Goal: Information Seeking & Learning: Learn about a topic

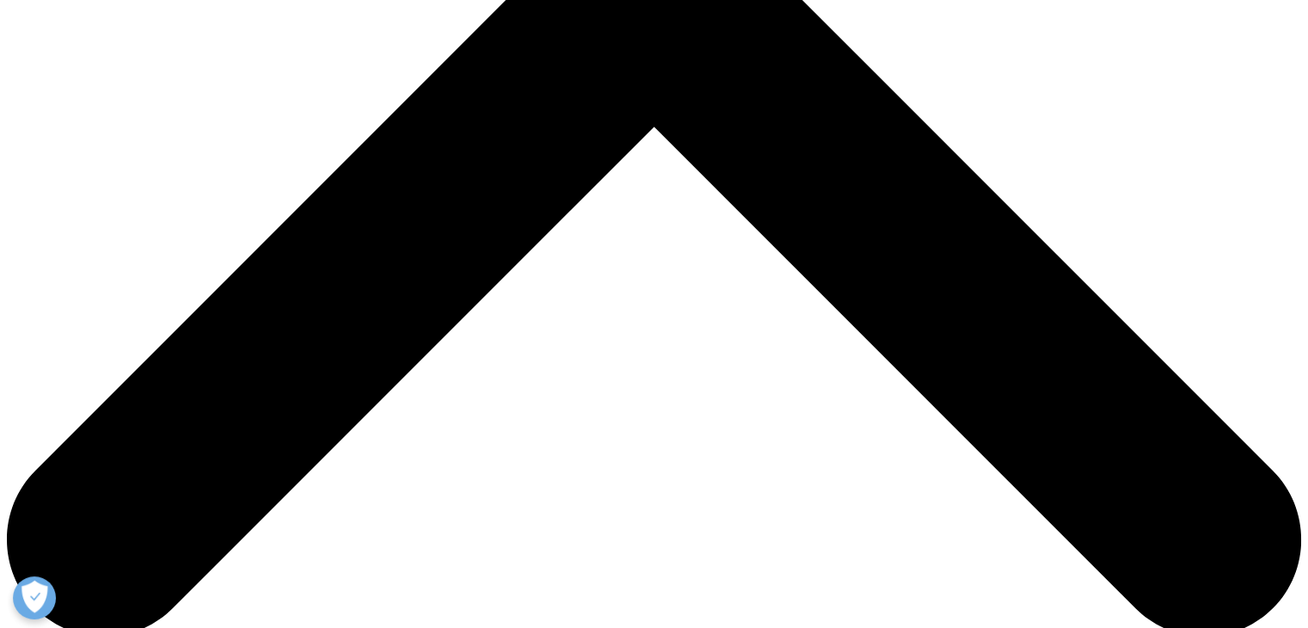
scroll to position [684, 0]
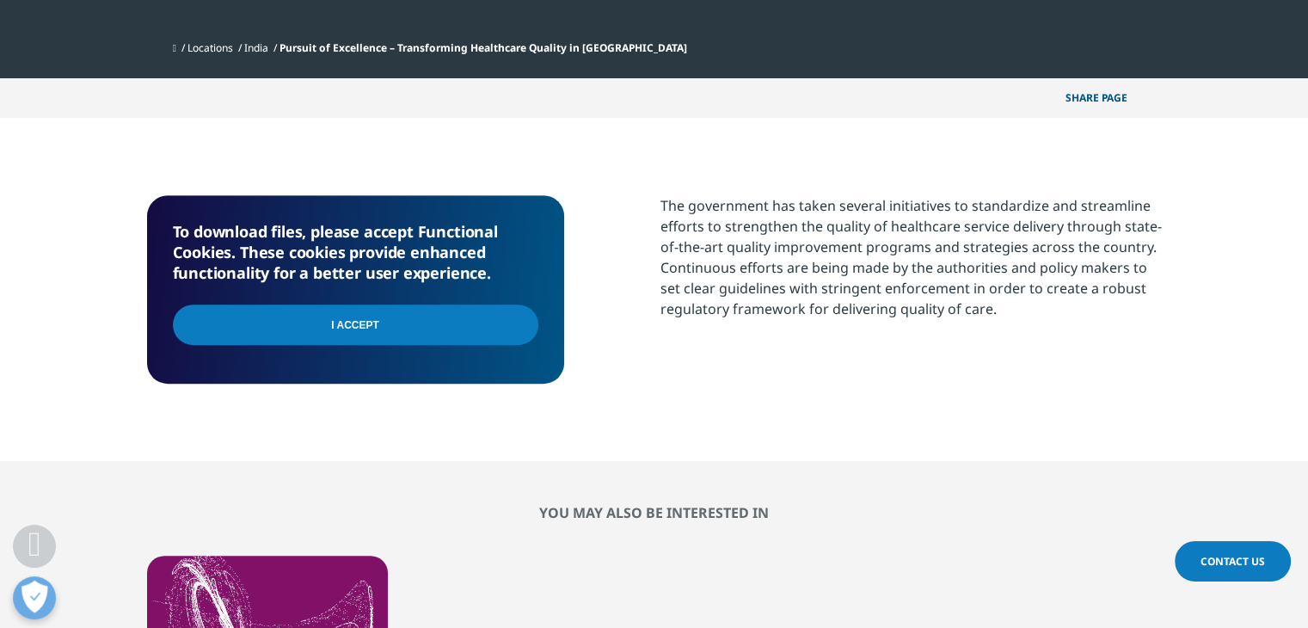
click at [310, 308] on input "I Accept" at bounding box center [355, 324] width 365 height 40
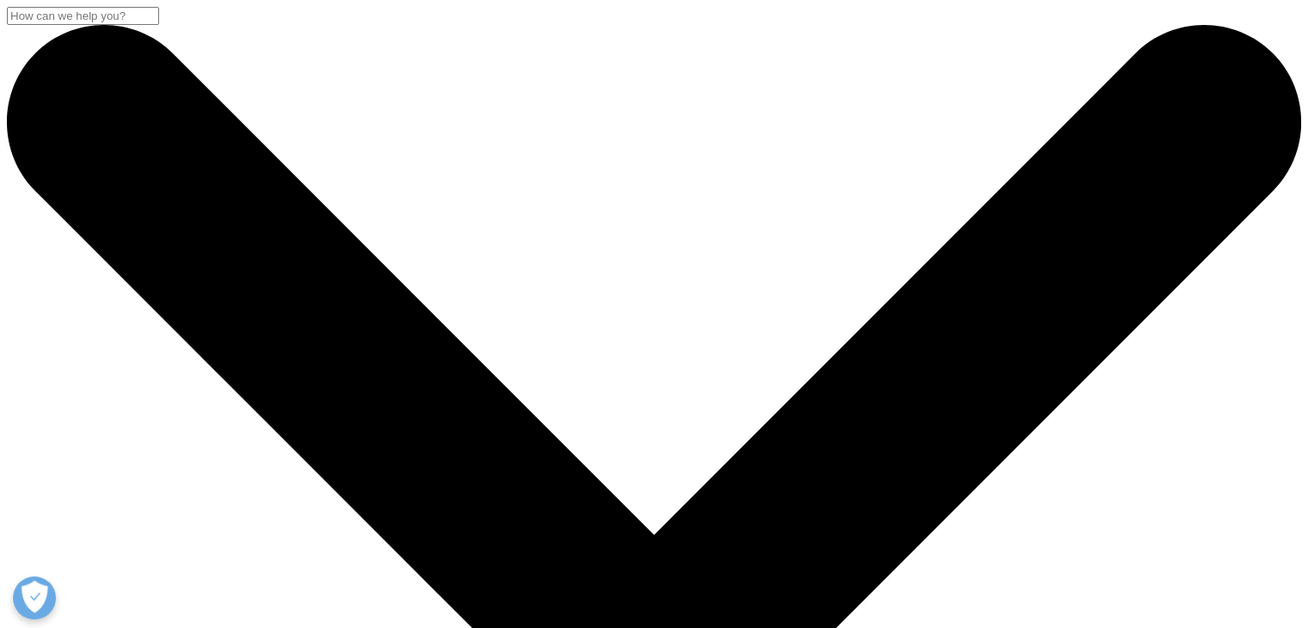
scroll to position [665, 1014]
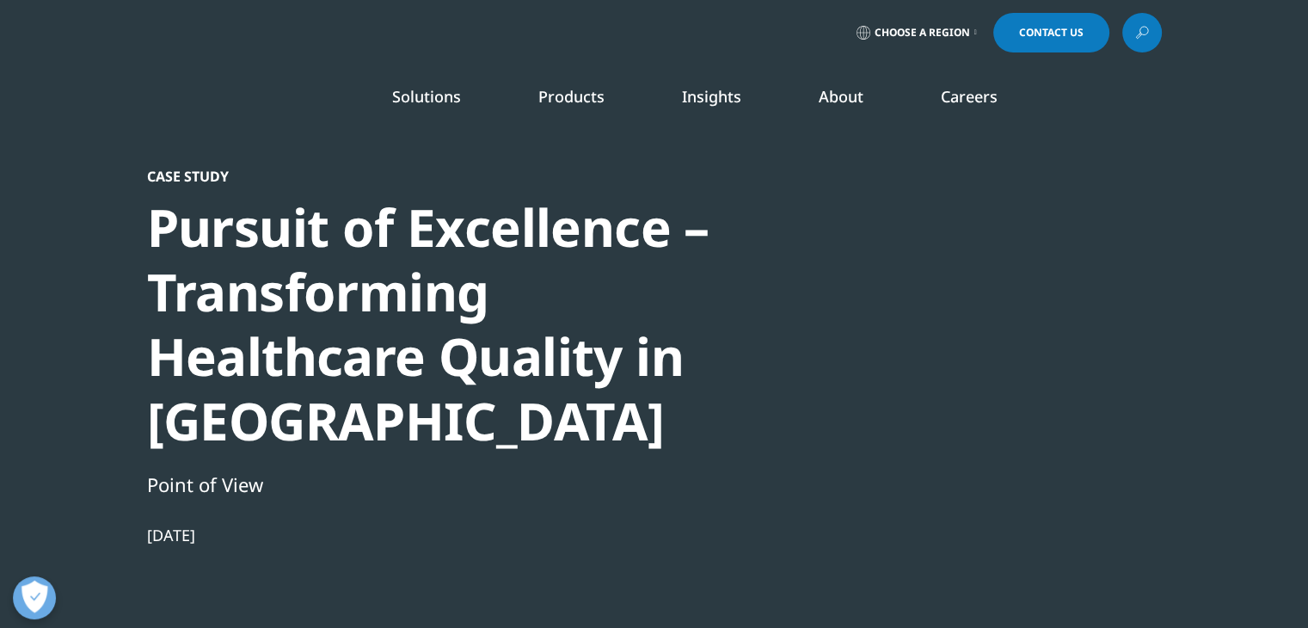
click at [1100, 463] on div at bounding box center [996, 361] width 332 height 387
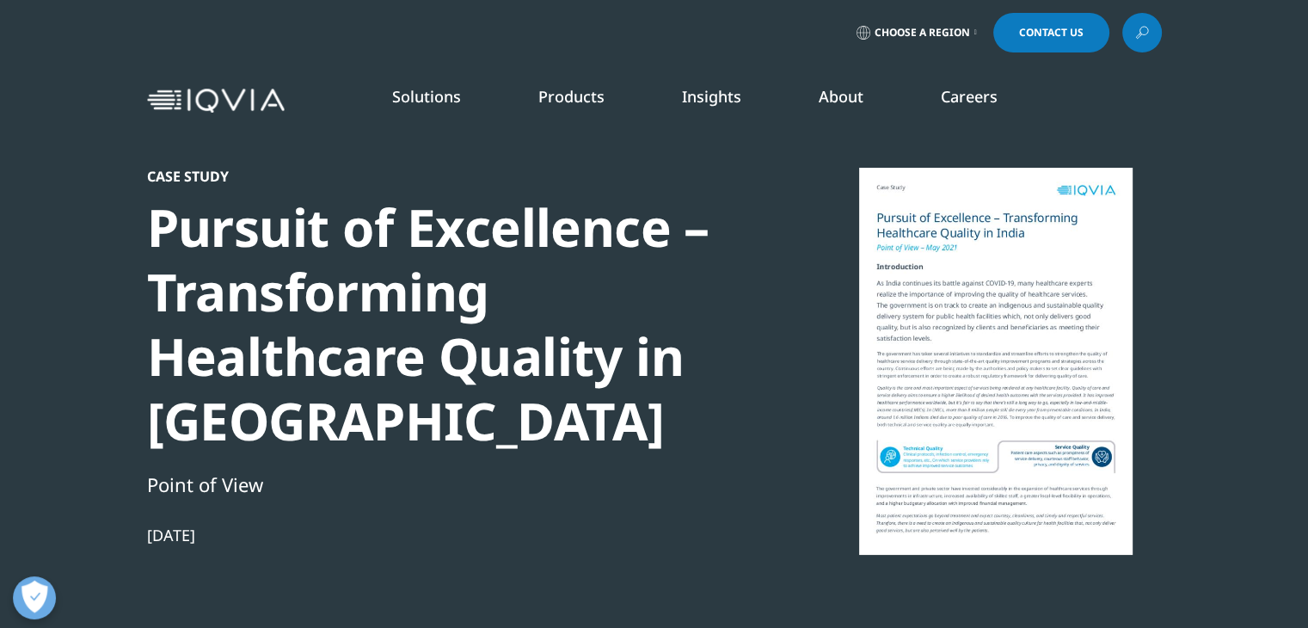
click at [1080, 482] on div at bounding box center [996, 361] width 332 height 387
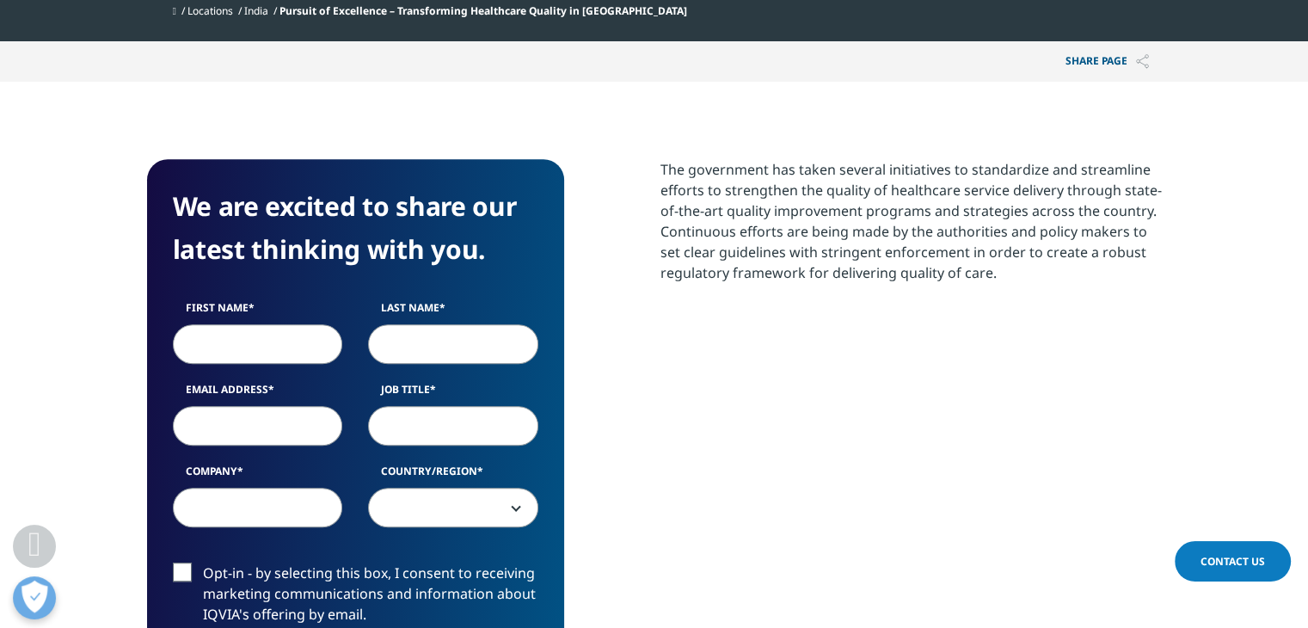
scroll to position [712, 0]
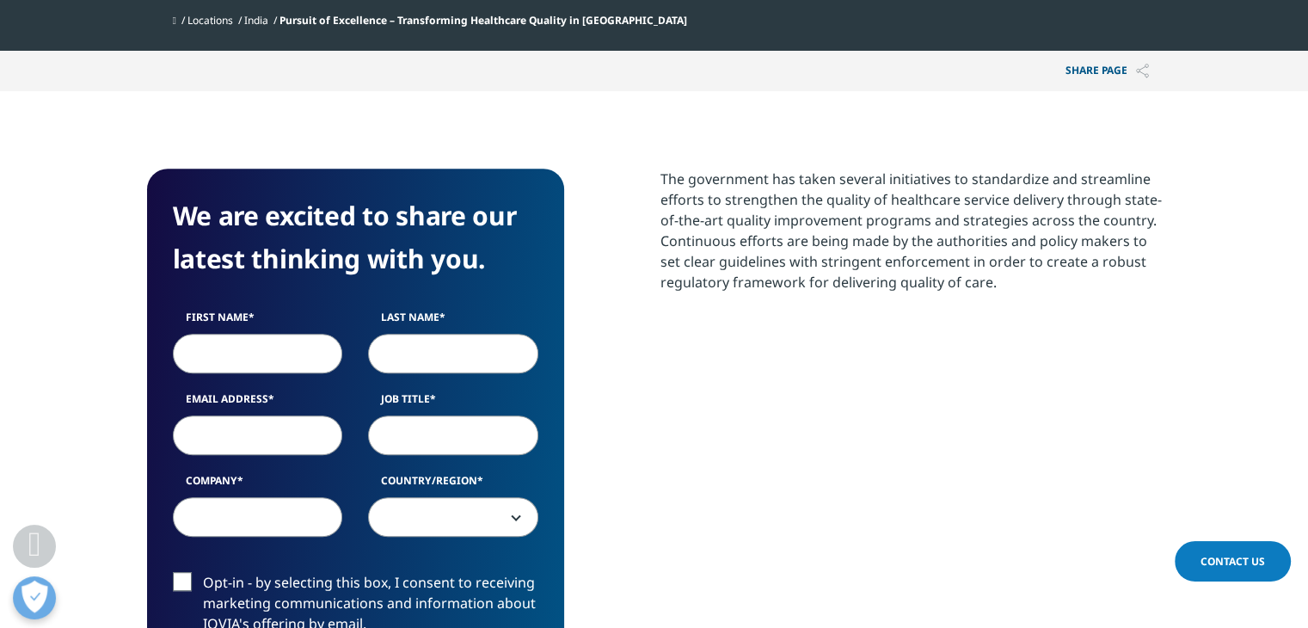
click at [557, 21] on span "Pursuit of Excellence – Transforming Healthcare Quality in India" at bounding box center [483, 20] width 408 height 15
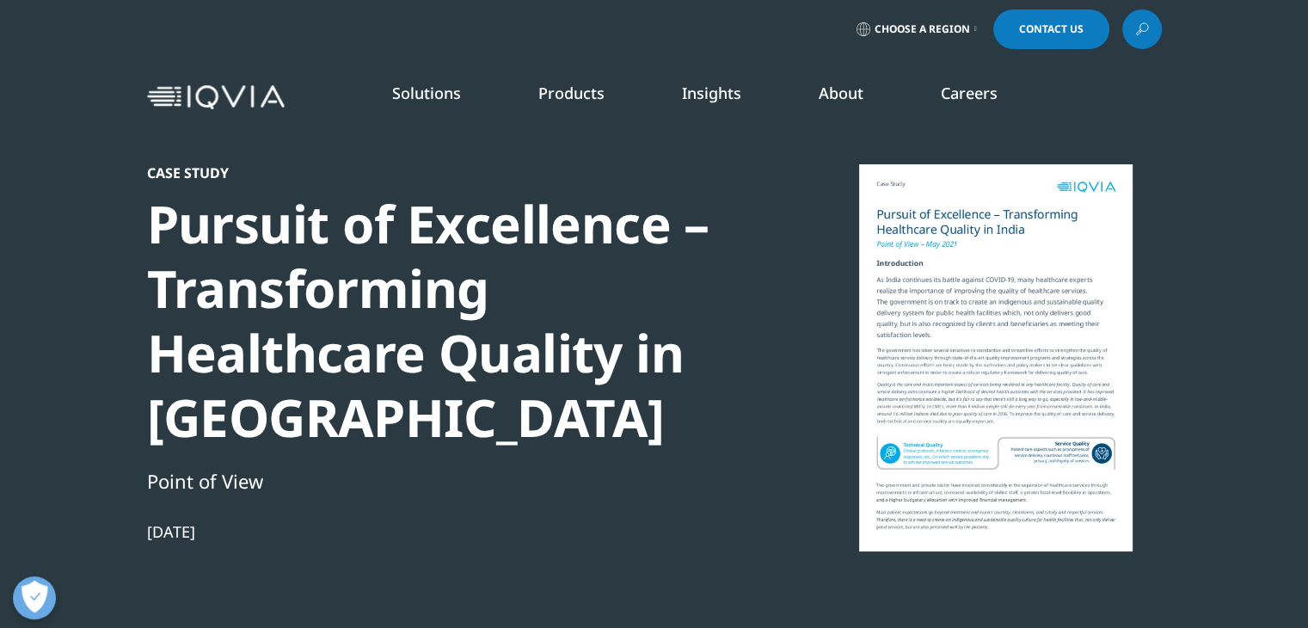
scroll to position [3, 0]
click at [101, 310] on link "DISCOVER INSIGHTS" at bounding box center [161, 311] width 255 height 15
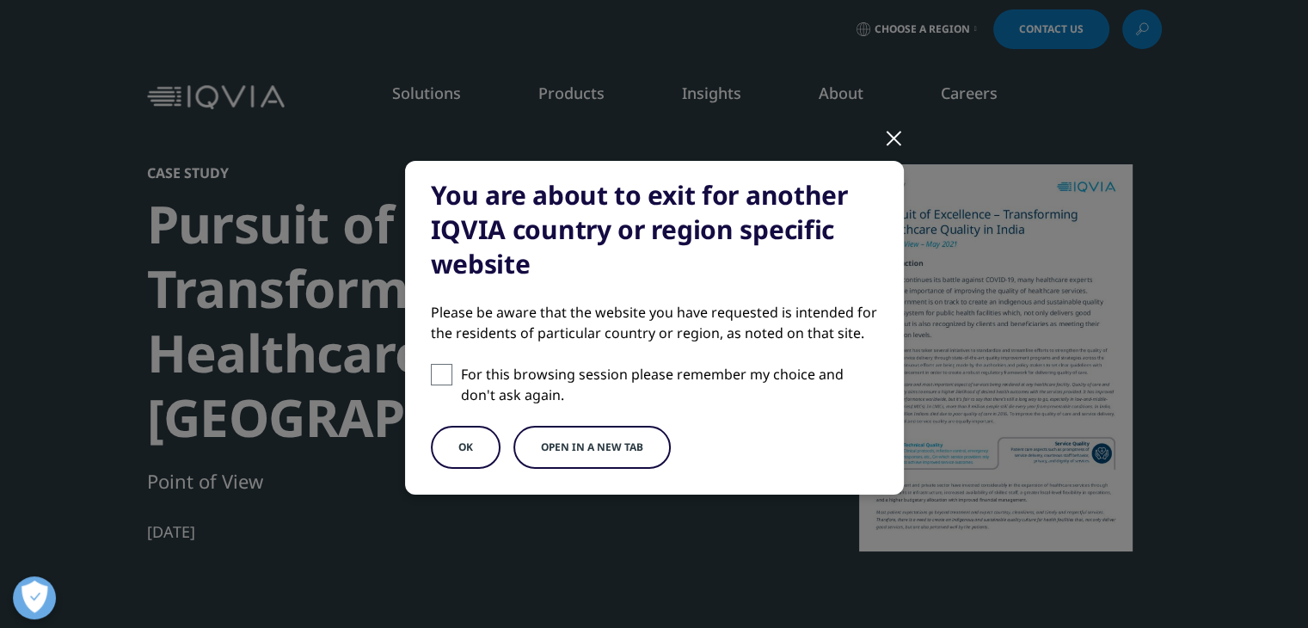
click at [431, 374] on span at bounding box center [441, 374] width 21 height 21
click at [431, 374] on input "For this browsing session please remember my choice and don't ask again." at bounding box center [441, 374] width 21 height 21
checkbox input "true"
click at [583, 455] on button "Open in a new tab" at bounding box center [591, 447] width 157 height 43
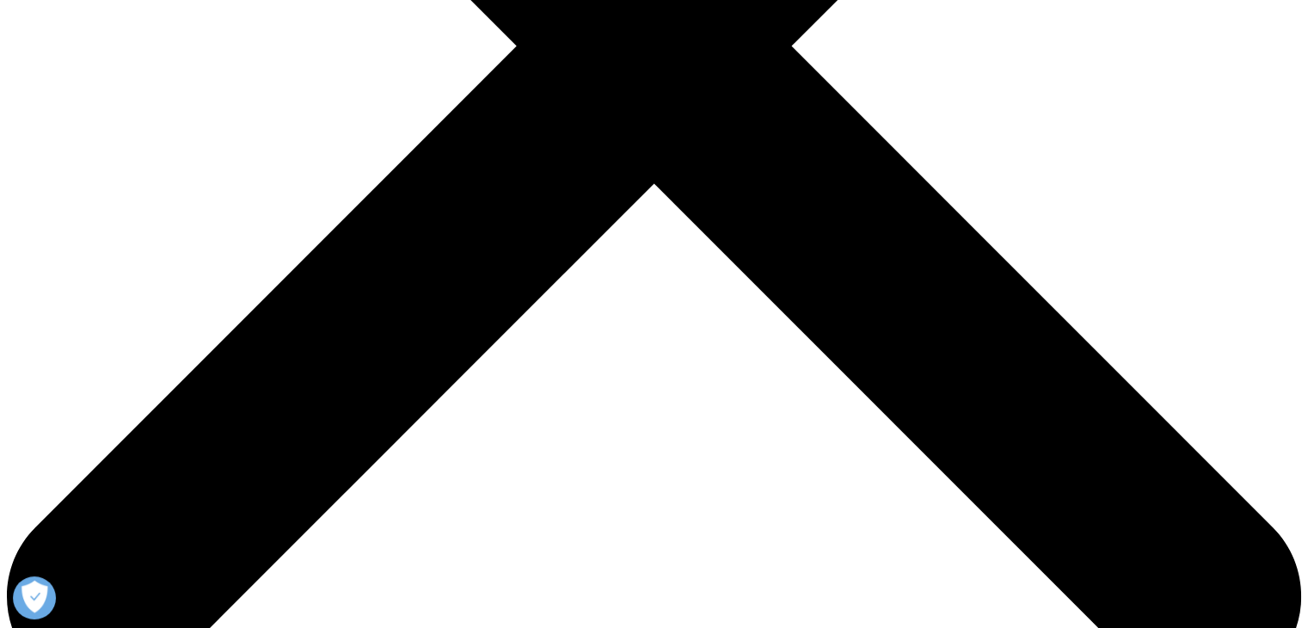
scroll to position [626, 0]
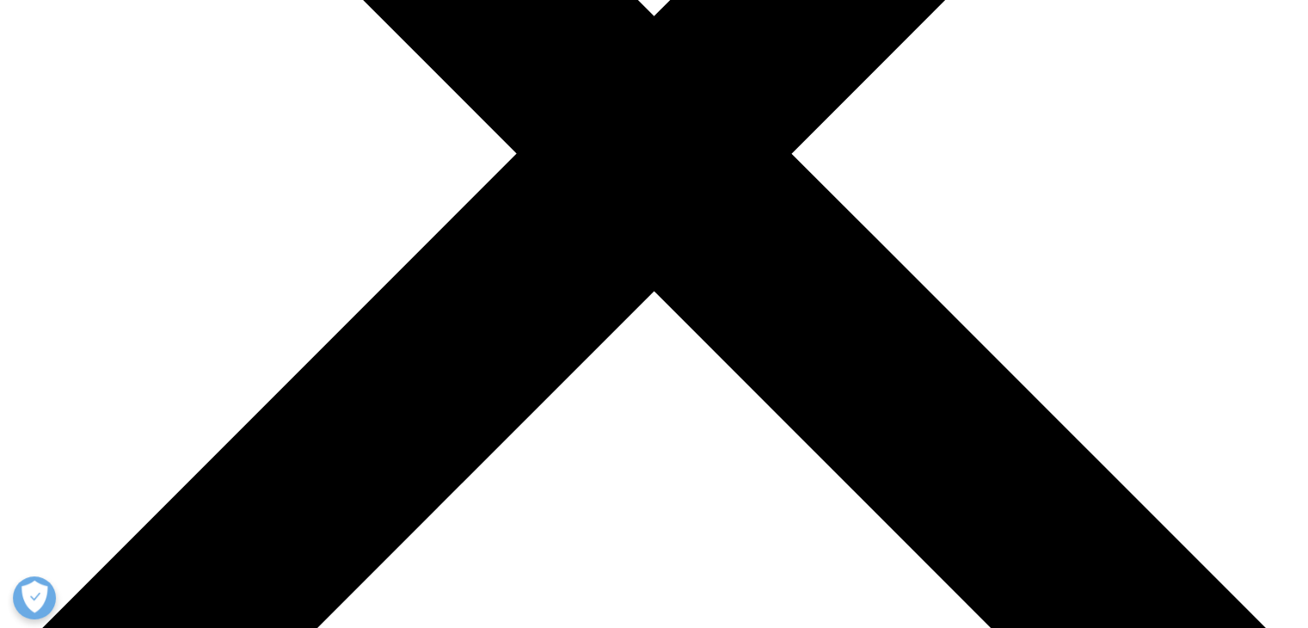
scroll to position [519, 0]
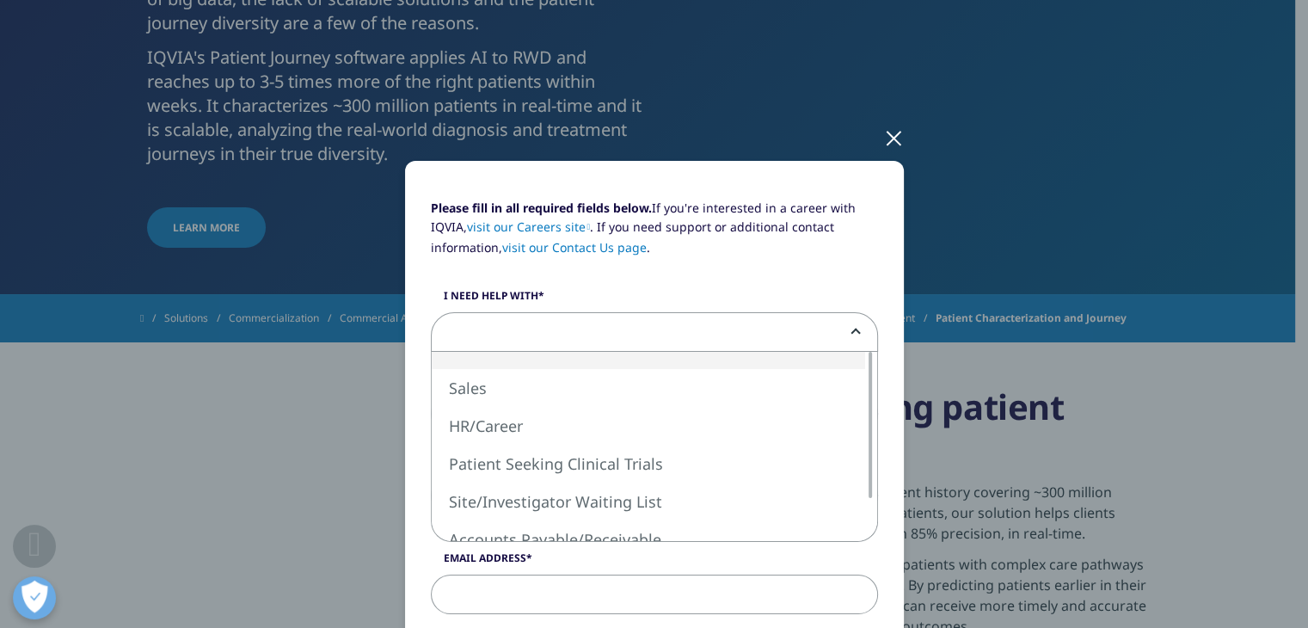
click at [852, 332] on b at bounding box center [852, 332] width 0 height 0
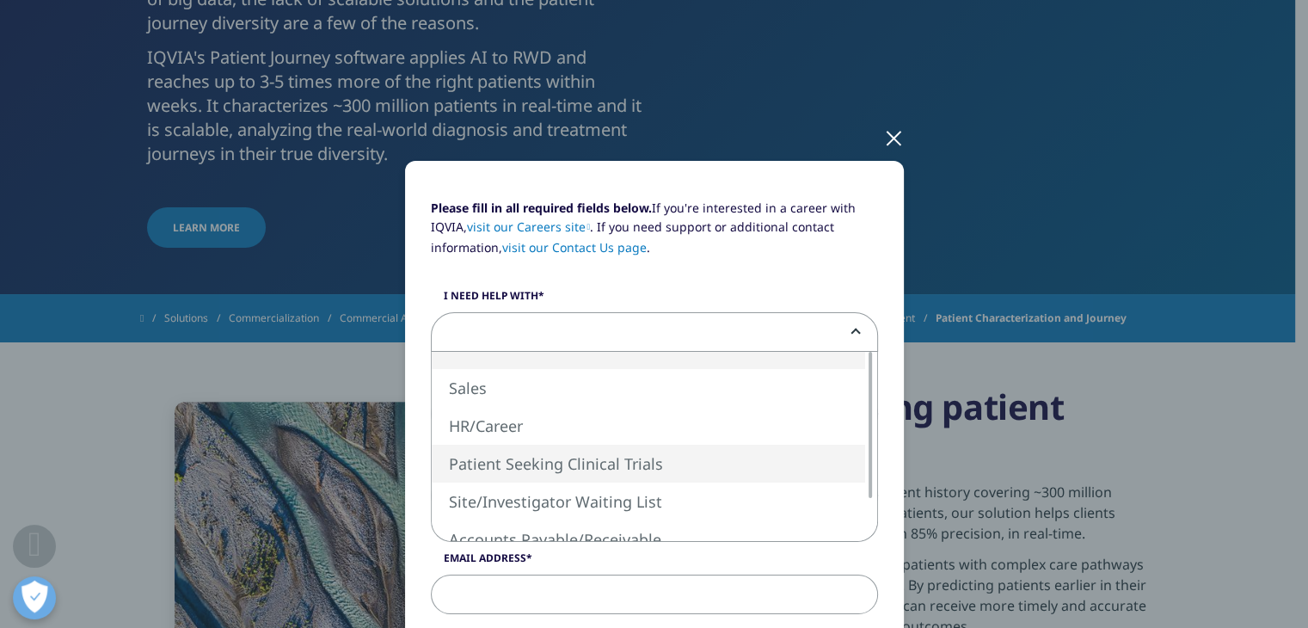
select select "Patient Seeking Clinical Trials"
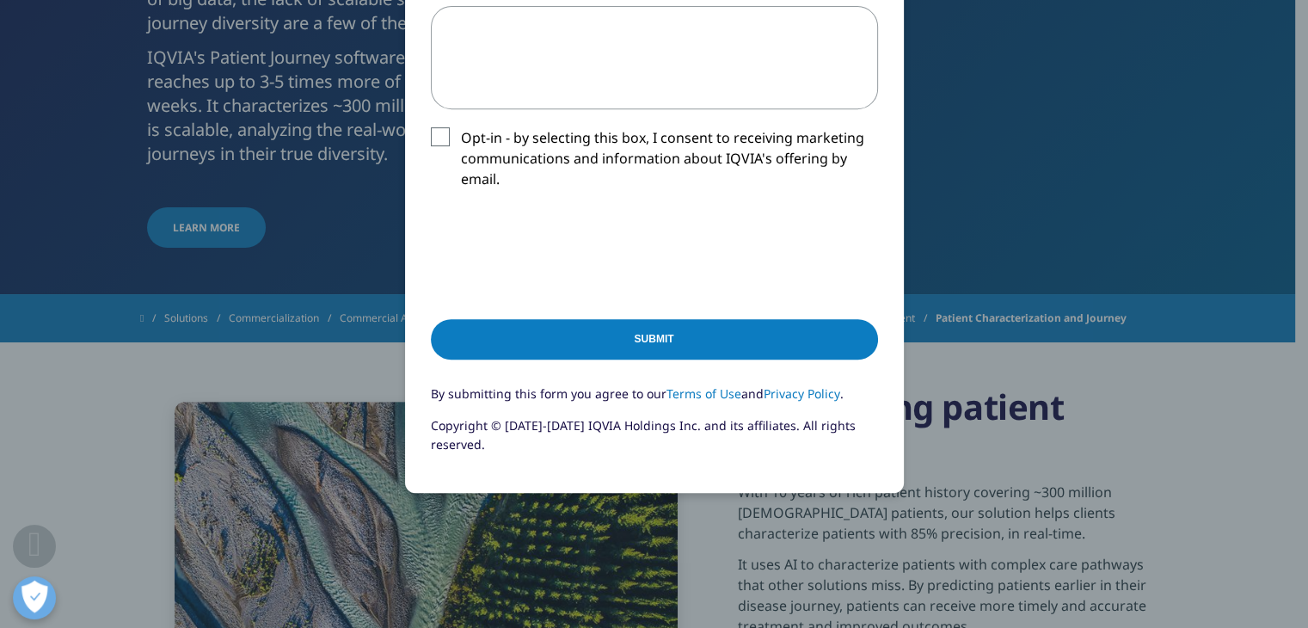
scroll to position [749, 0]
click at [863, 164] on label "Opt-in - by selecting this box, I consent to receiving marketing communications…" at bounding box center [654, 161] width 447 height 71
click at [461, 126] on input "Opt-in - by selecting this box, I consent to receiving marketing communications…" at bounding box center [461, 126] width 0 height 0
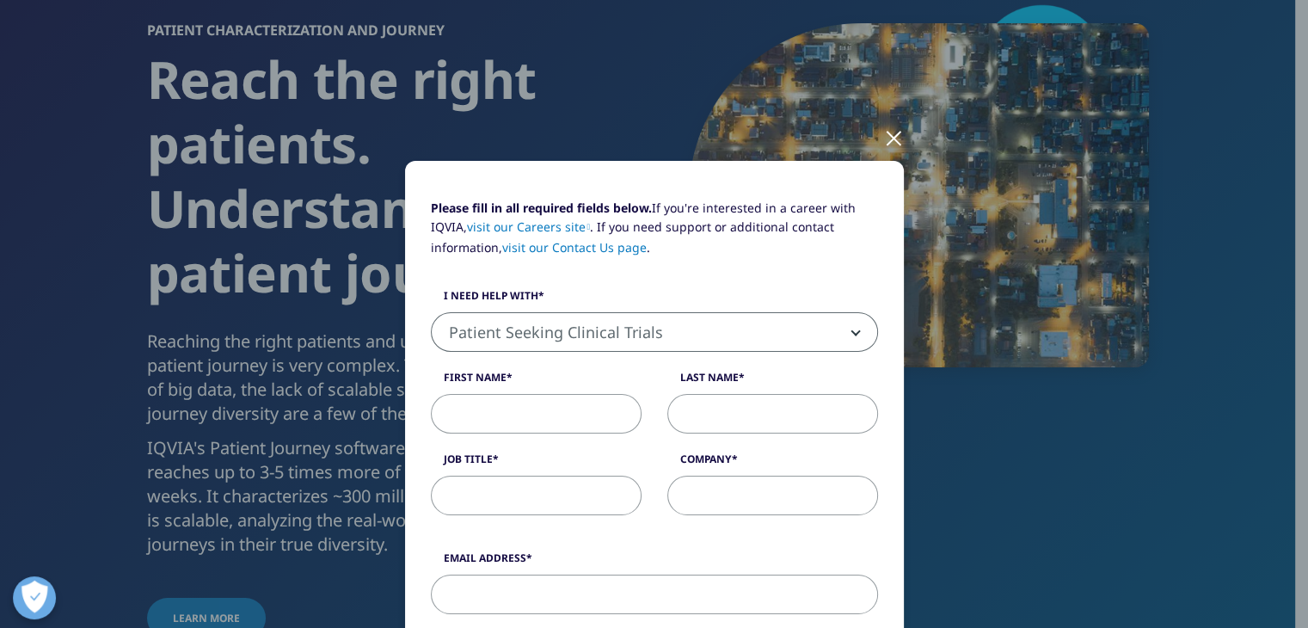
scroll to position [75, 0]
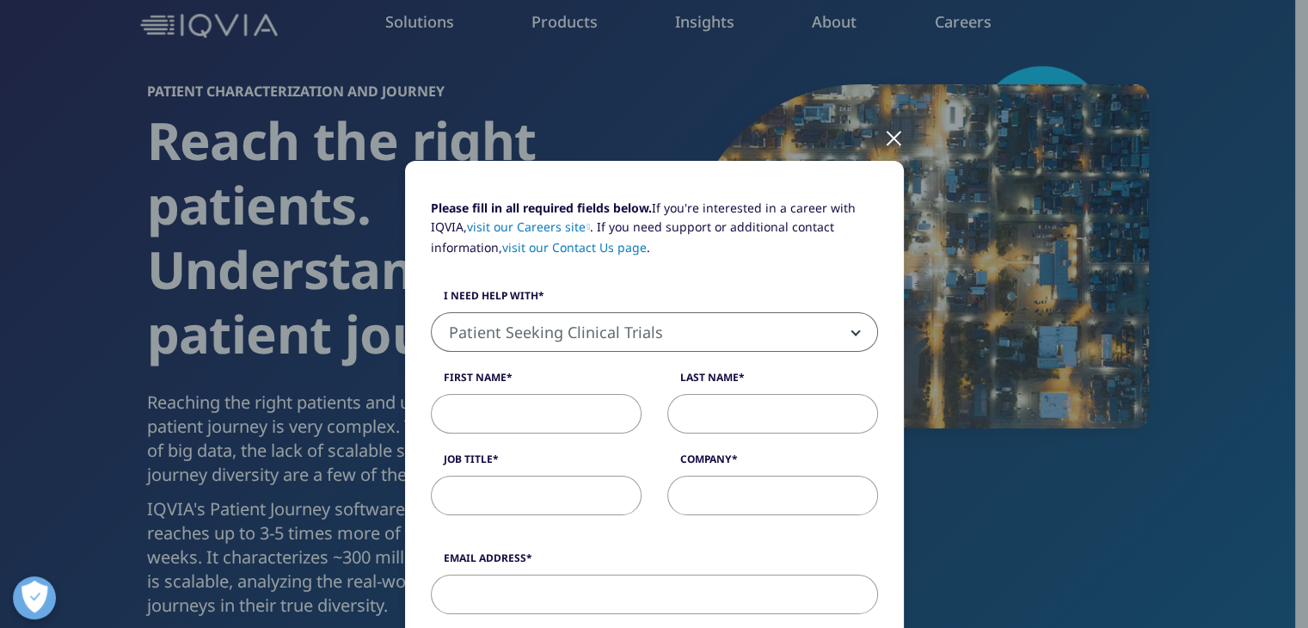
click at [884, 145] on div at bounding box center [894, 136] width 20 height 47
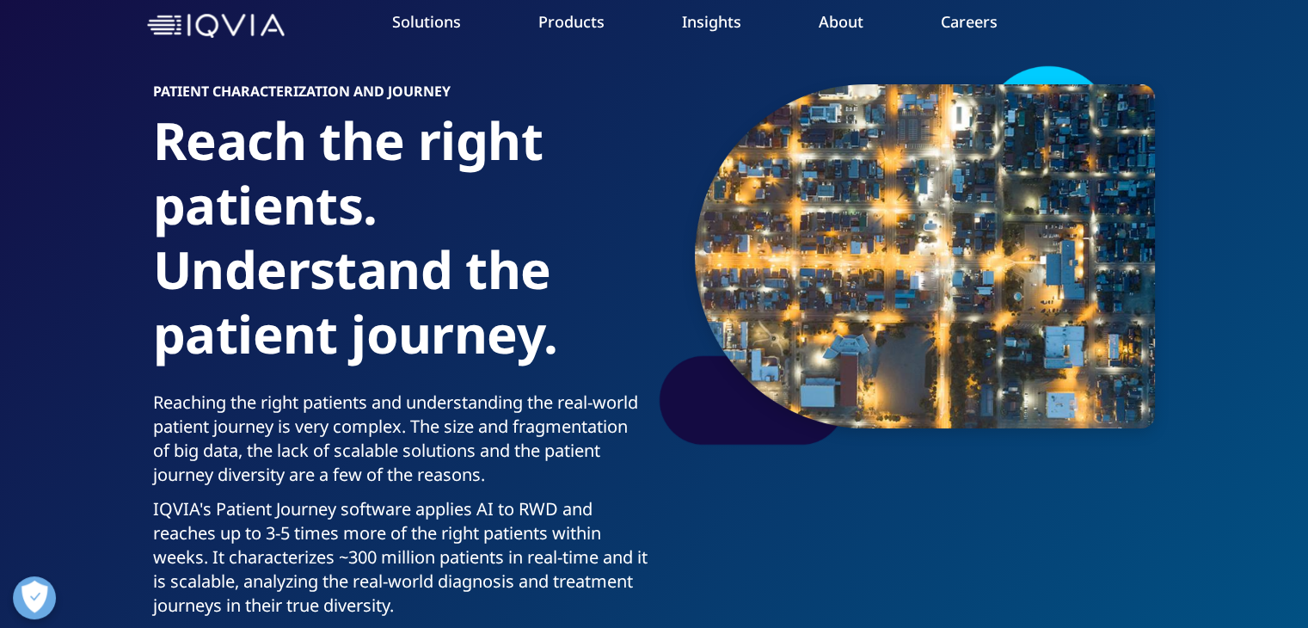
click at [726, 38] on li "Insights BLOGS, WHITE PAPERS & CASE STUDIES Explore our library of insights, th…" at bounding box center [711, 38] width 137 height 55
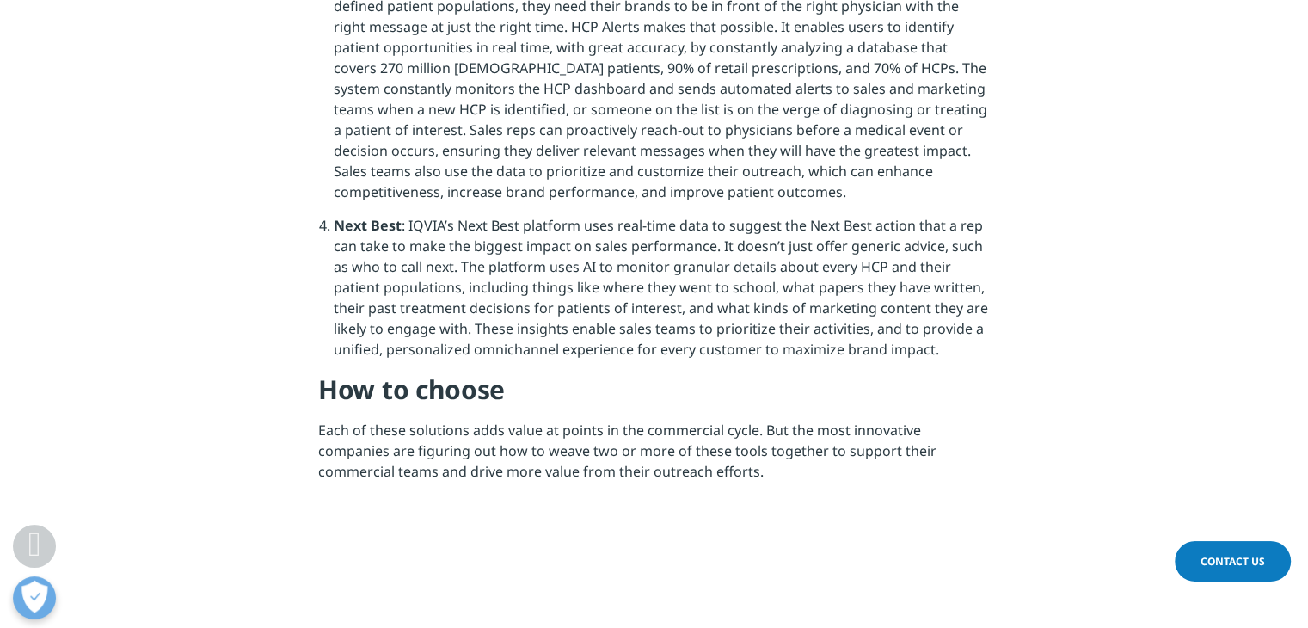
scroll to position [1633, 0]
